Goal: Check status: Check status

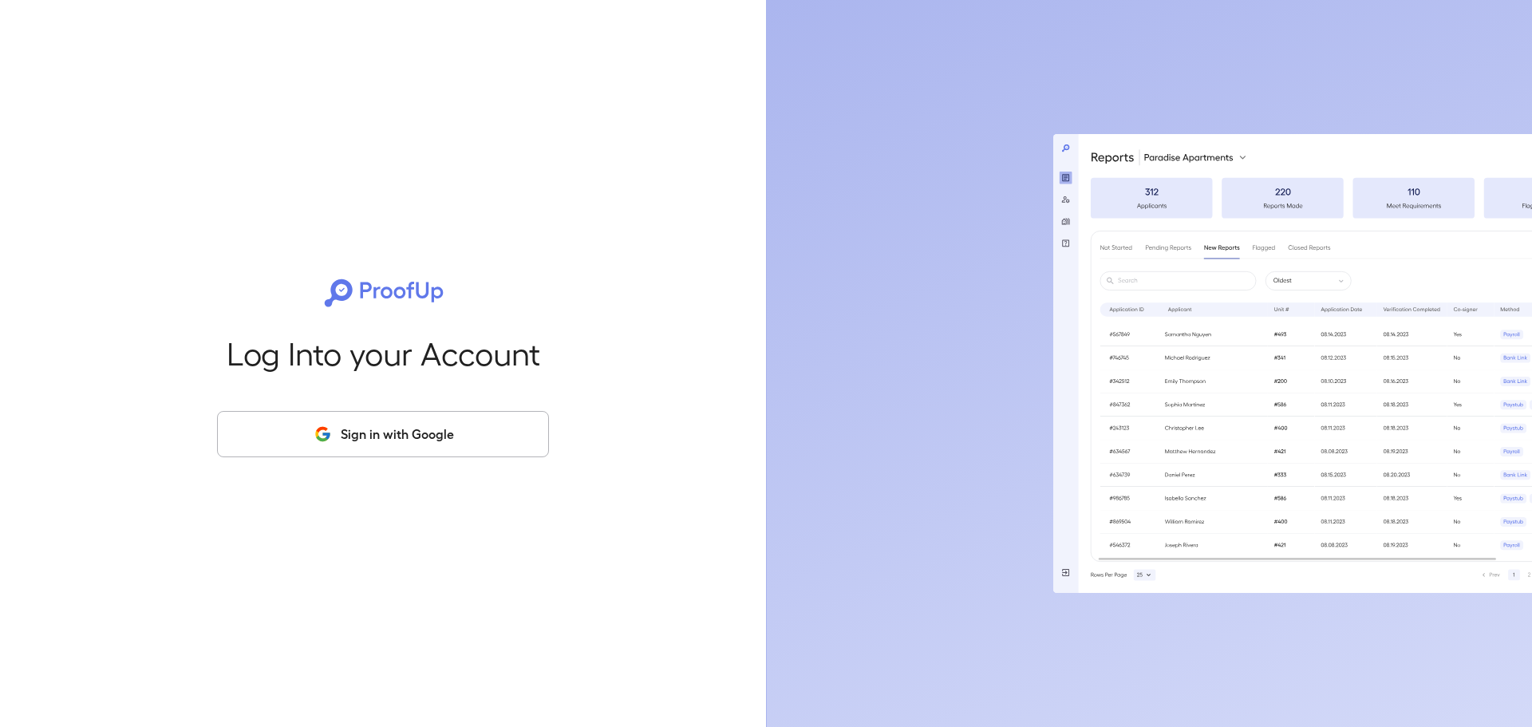
click at [354, 423] on button "Sign in with Google" at bounding box center [383, 434] width 332 height 46
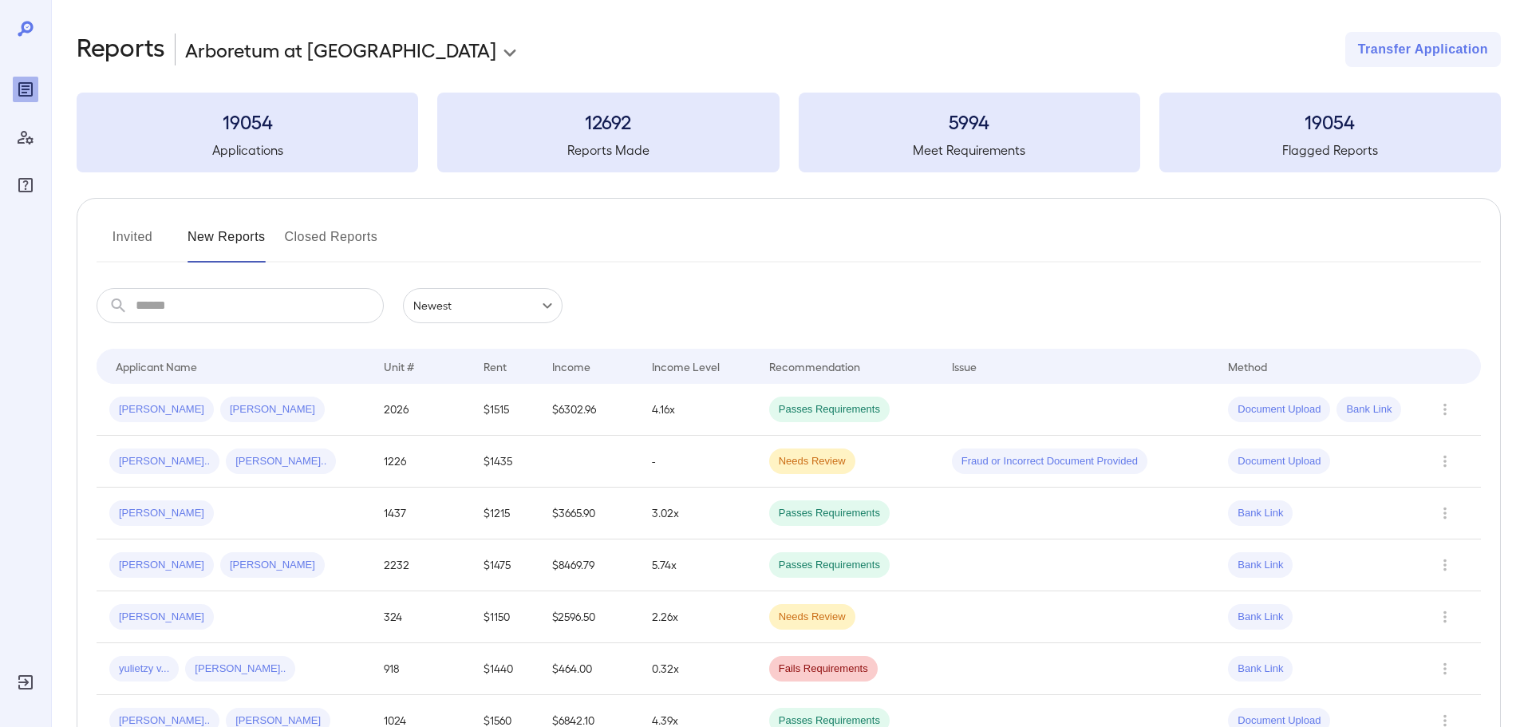
click at [201, 301] on input "text" at bounding box center [260, 305] width 248 height 35
click at [266, 304] on input "text" at bounding box center [260, 305] width 248 height 35
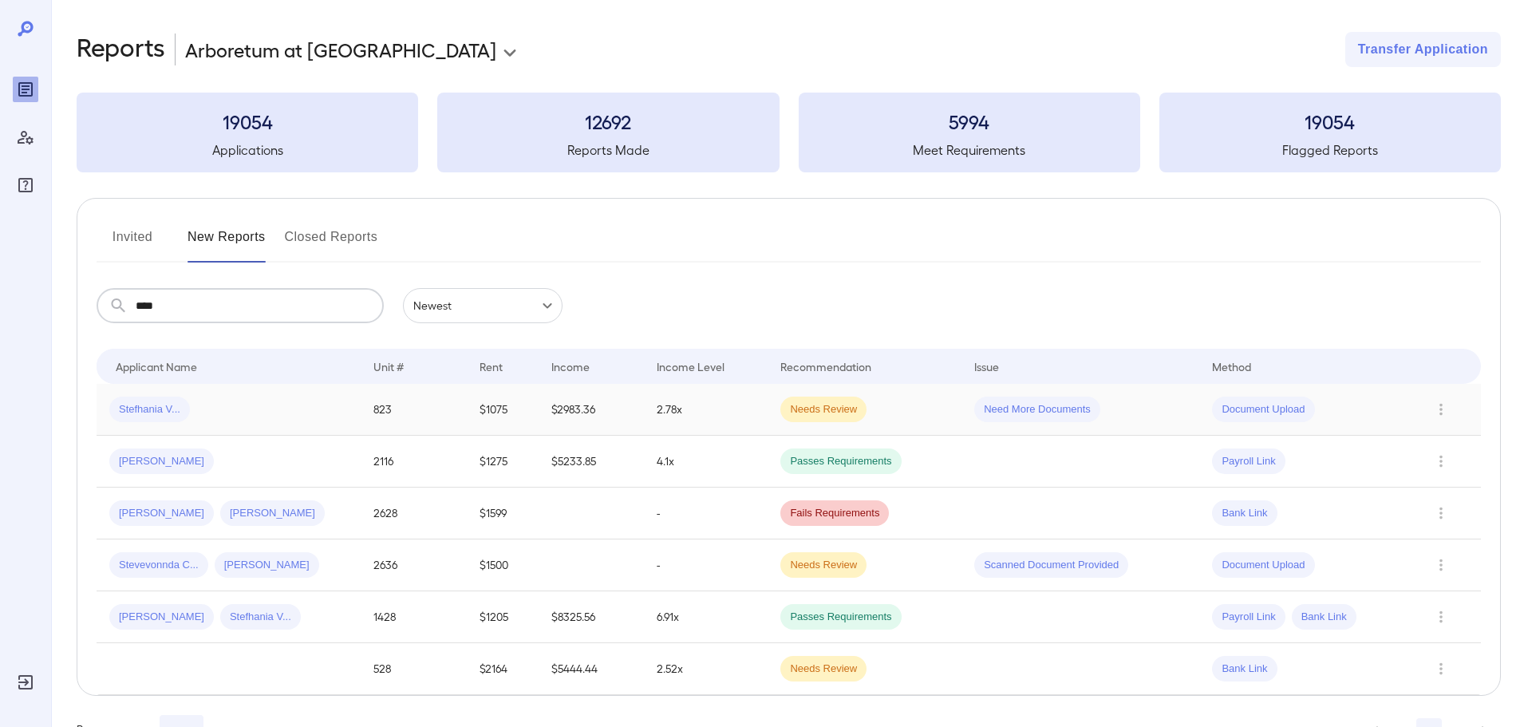
type input "****"
click at [219, 403] on div "Stefhania V..." at bounding box center [228, 410] width 239 height 26
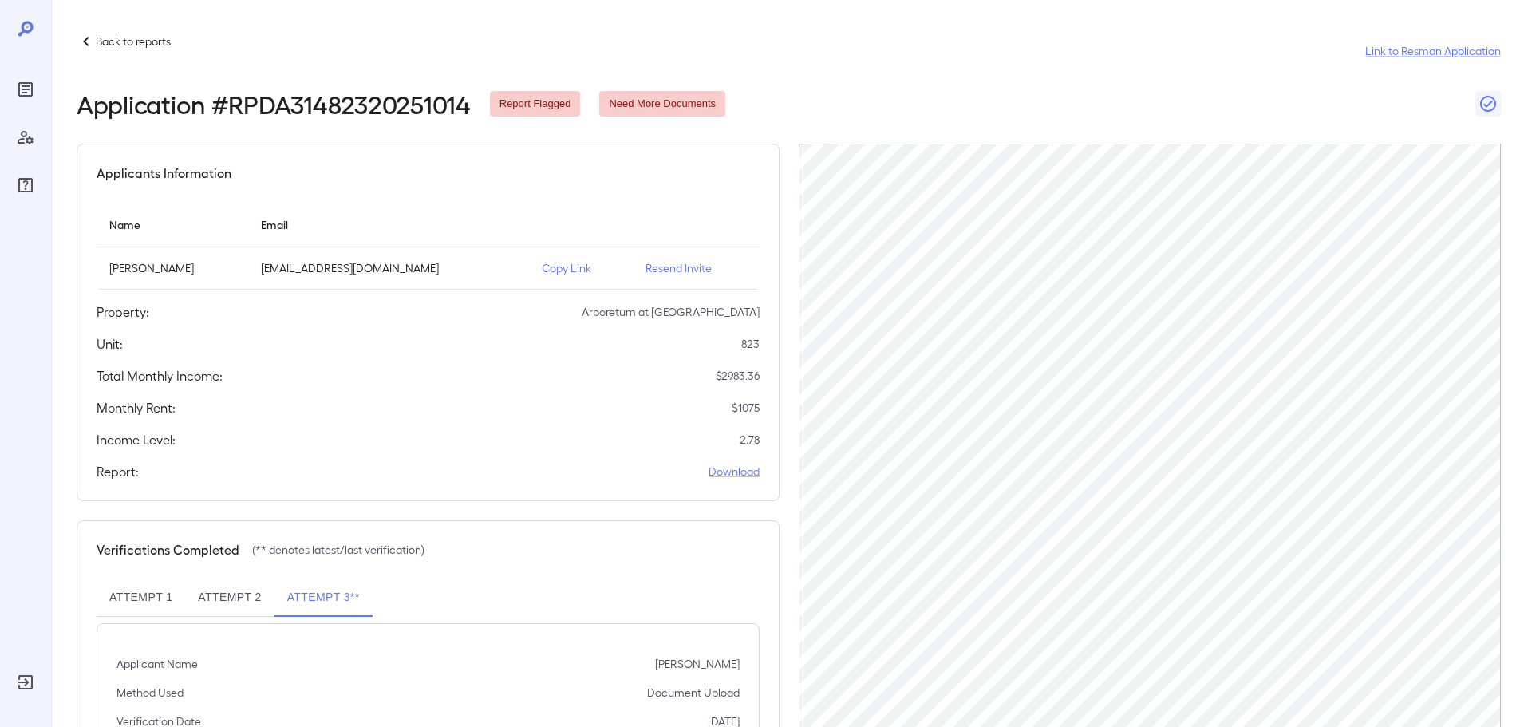
scroll to position [160, 0]
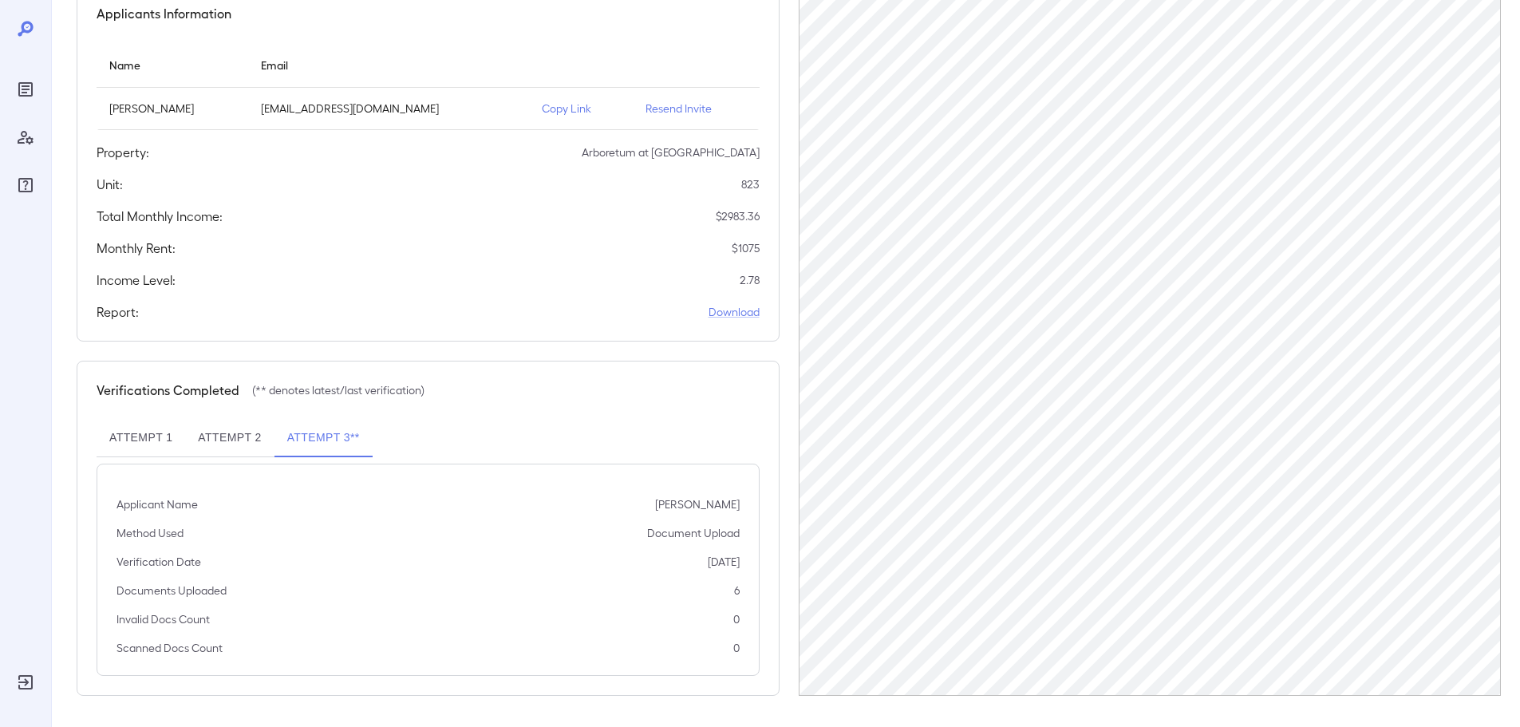
click at [243, 444] on button "Attempt 2" at bounding box center [229, 438] width 89 height 38
click at [150, 441] on button "Attempt 1" at bounding box center [141, 438] width 89 height 38
click at [343, 445] on button "Attempt 3**" at bounding box center [323, 438] width 98 height 38
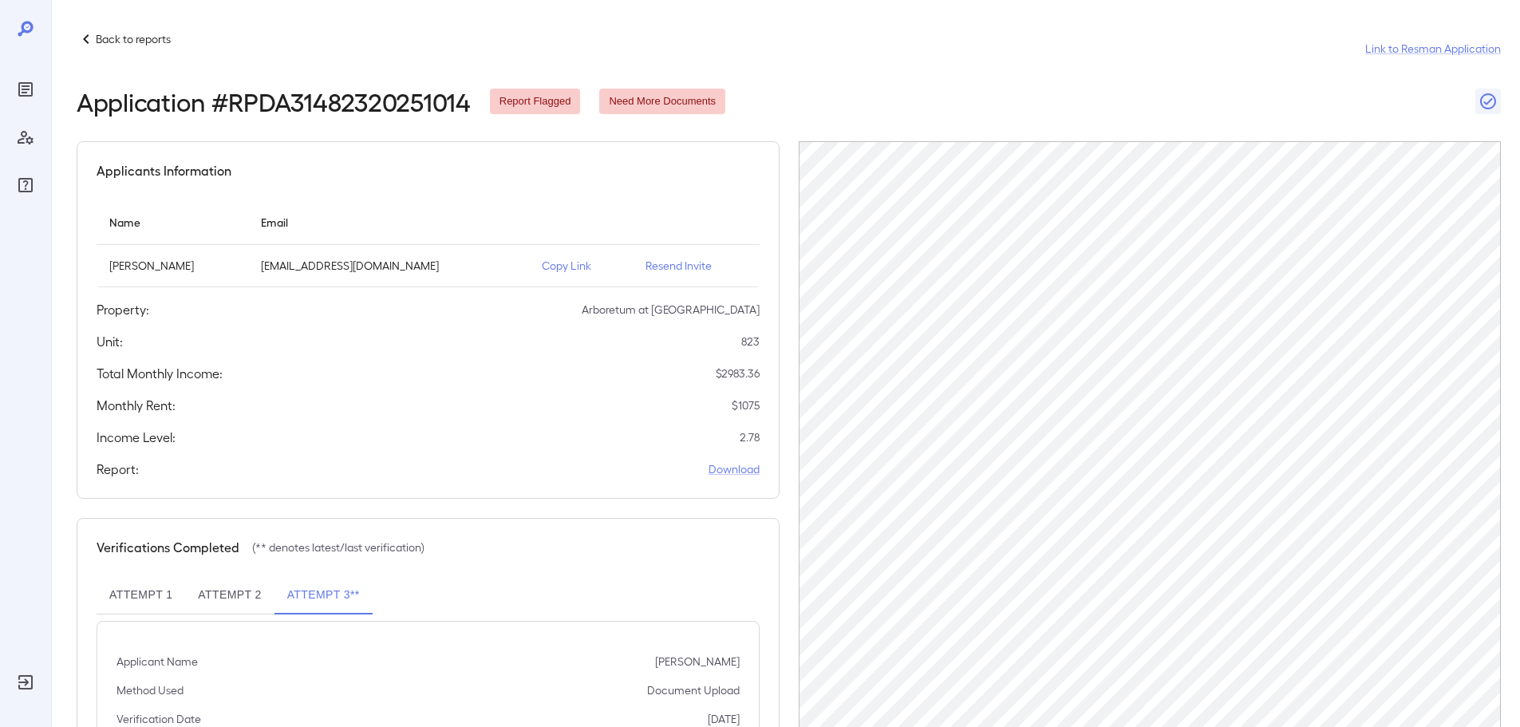
scroll to position [0, 0]
click at [136, 49] on p "Back to reports" at bounding box center [133, 42] width 75 height 16
